Goal: Communication & Community: Connect with others

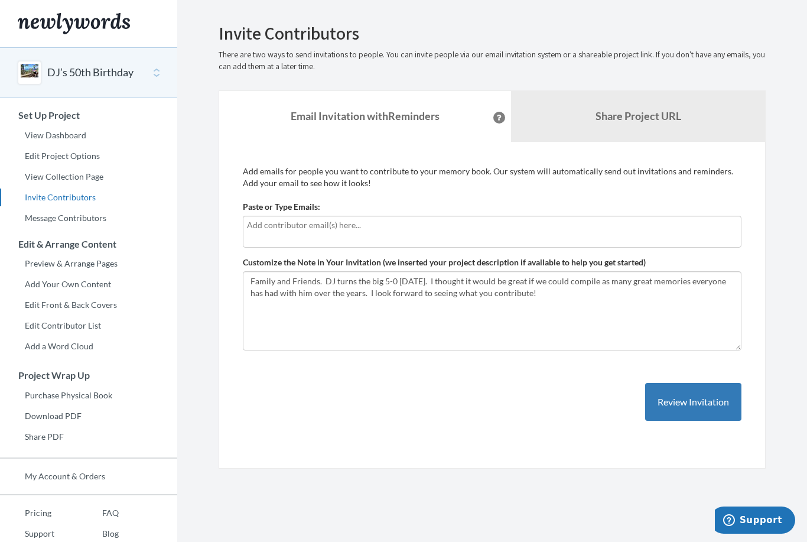
click at [695, 230] on input "text" at bounding box center [492, 225] width 491 height 13
click at [279, 227] on input "text" at bounding box center [492, 225] width 491 height 13
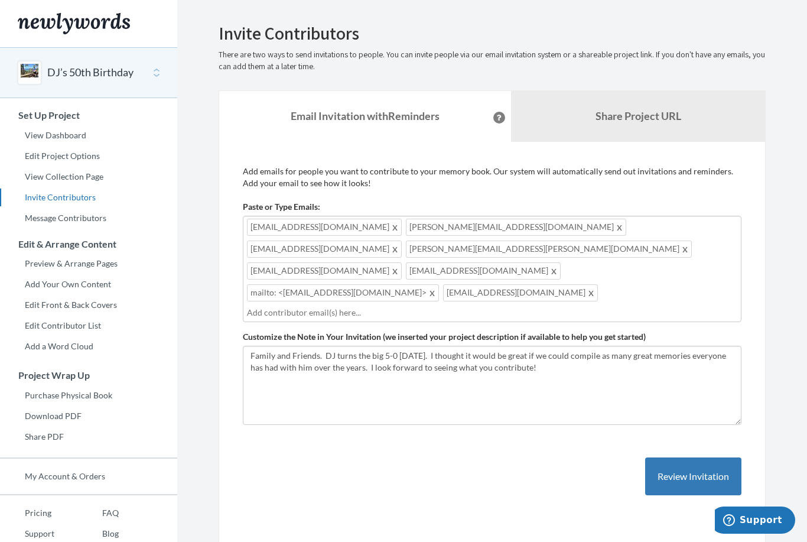
click at [439, 284] on span "mailto: <[EMAIL_ADDRESS][DOMAIN_NAME]>" at bounding box center [343, 292] width 192 height 17
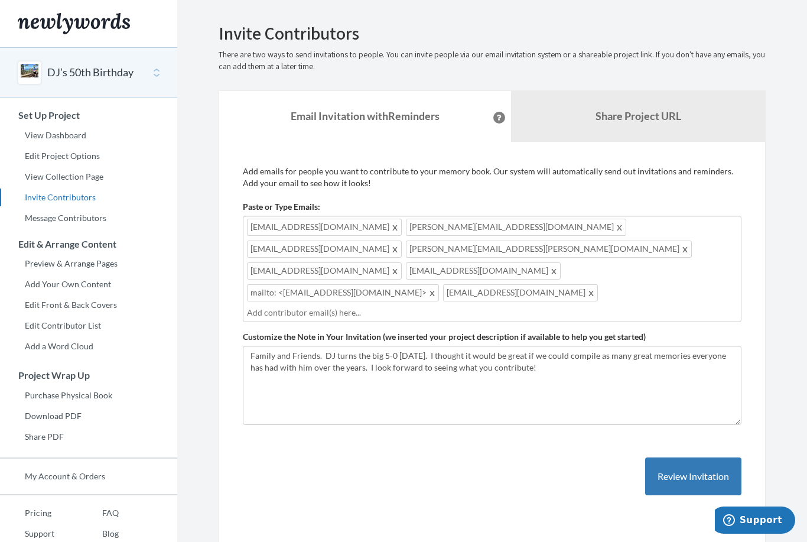
click at [437, 285] on span at bounding box center [432, 292] width 9 height 14
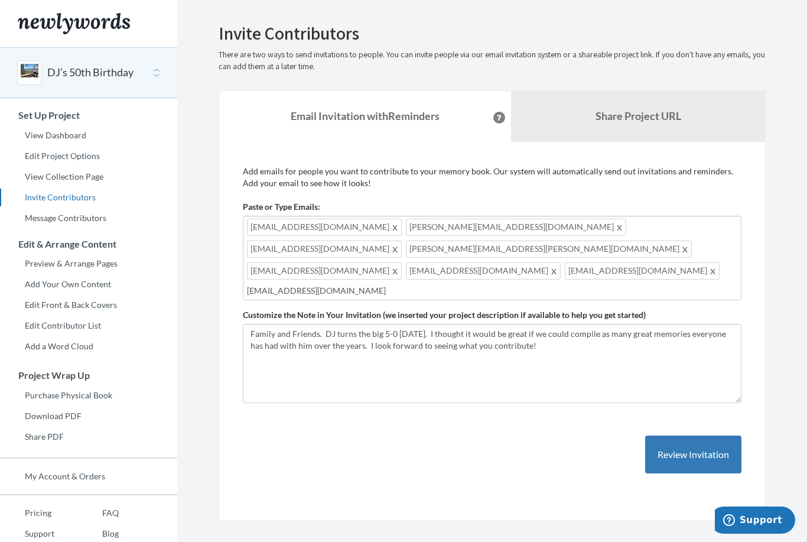
type input "[EMAIL_ADDRESS][DOMAIN_NAME]"
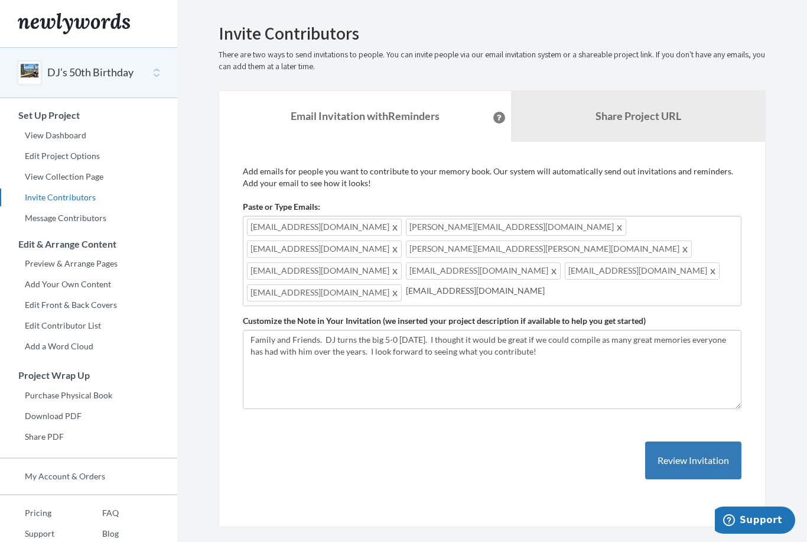
type input "[EMAIL_ADDRESS][DOMAIN_NAME]"
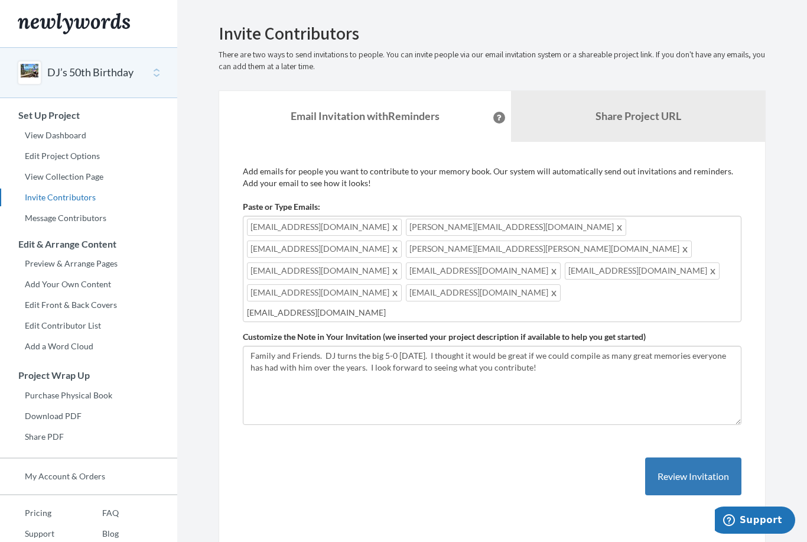
type input "[EMAIL_ADDRESS][DOMAIN_NAME]"
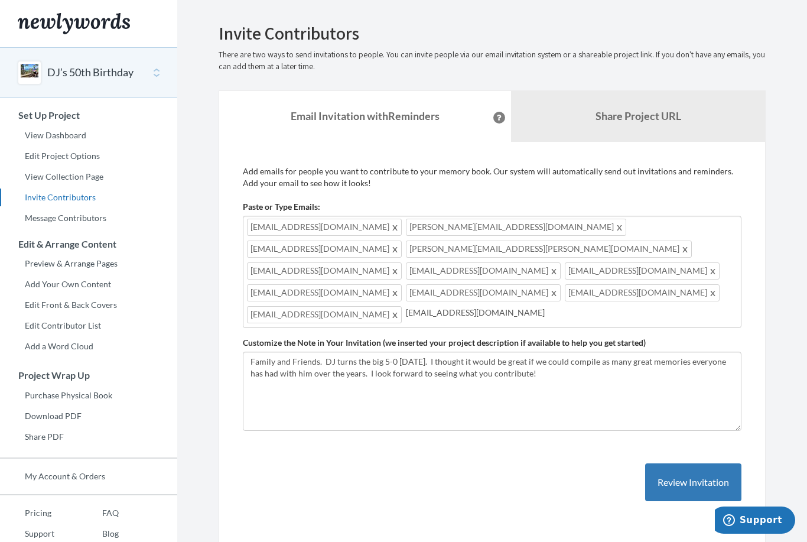
type input "[EMAIL_ADDRESS][DOMAIN_NAME]"
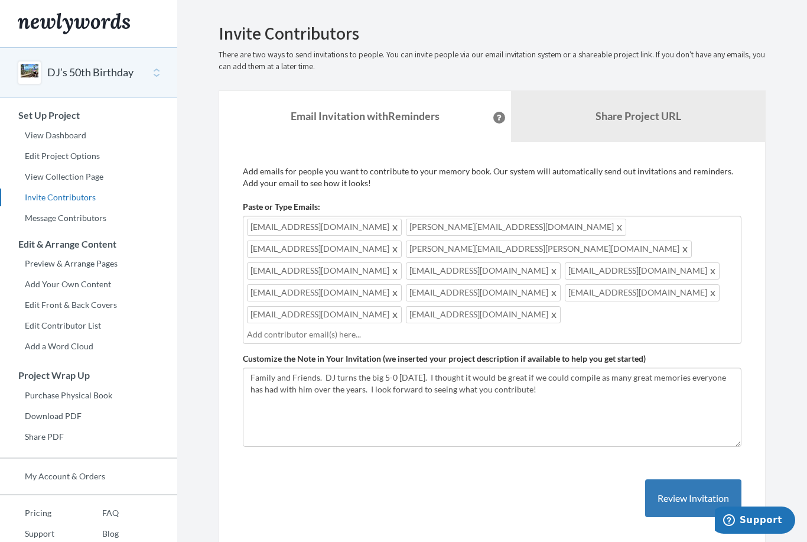
click at [684, 479] on button "Review Invitation" at bounding box center [693, 498] width 96 height 38
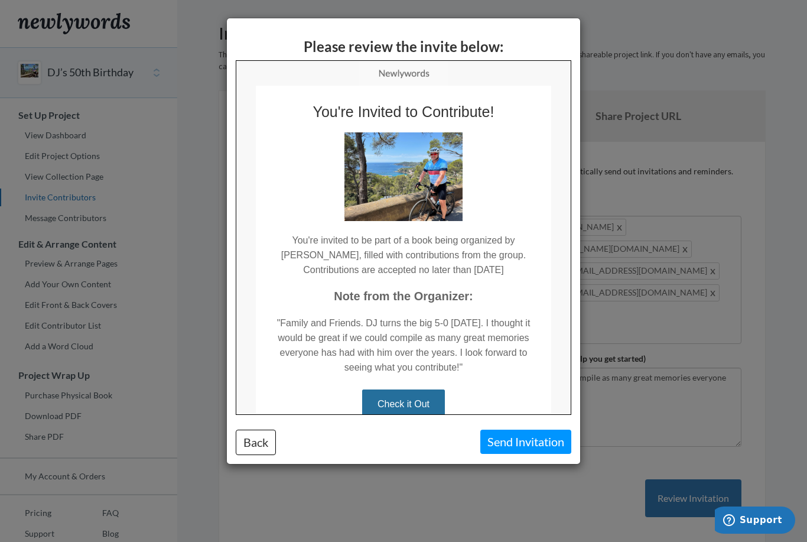
click at [533, 447] on button "Send Invitation" at bounding box center [525, 442] width 91 height 24
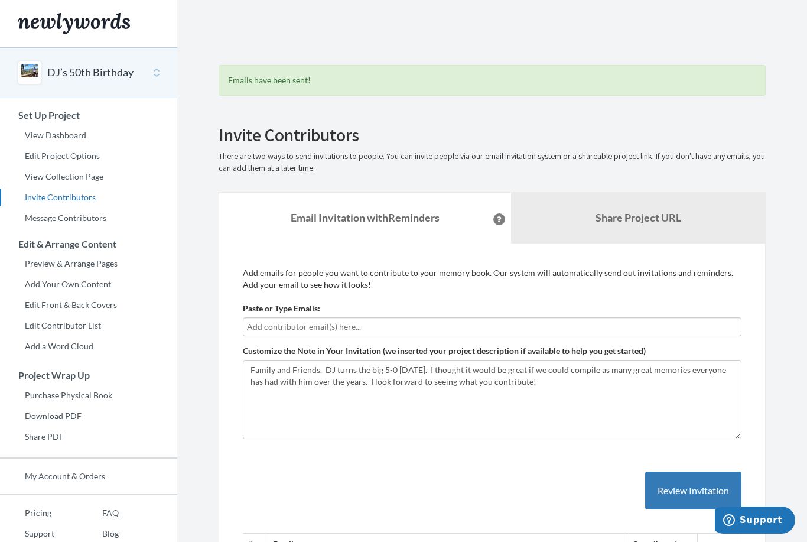
click at [641, 220] on b "Share Project URL" at bounding box center [639, 217] width 86 height 13
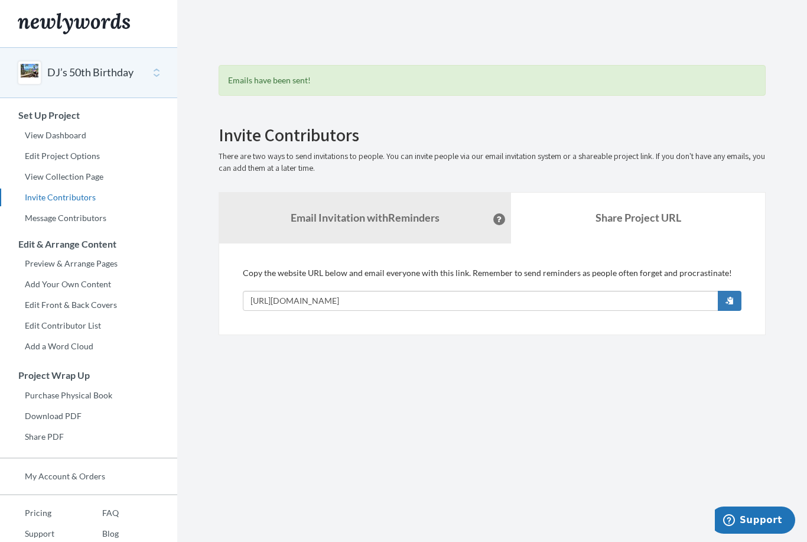
click at [733, 303] on span "button" at bounding box center [730, 300] width 8 height 8
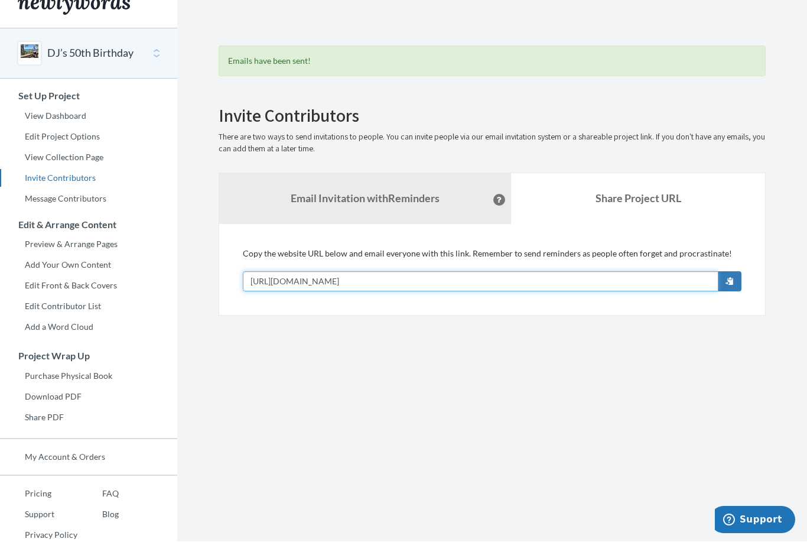
scroll to position [20, 0]
